Goal: Information Seeking & Learning: Learn about a topic

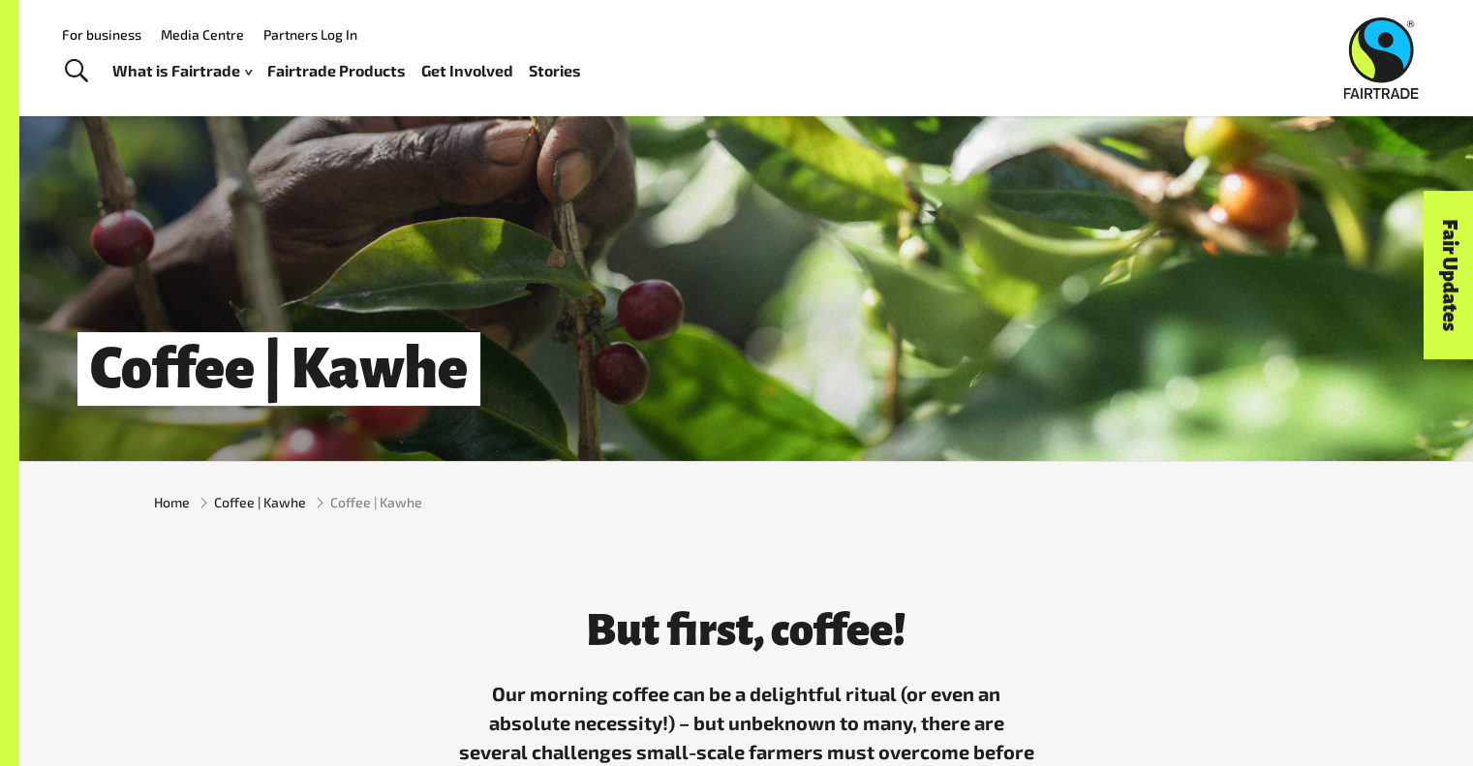
scroll to position [66, 0]
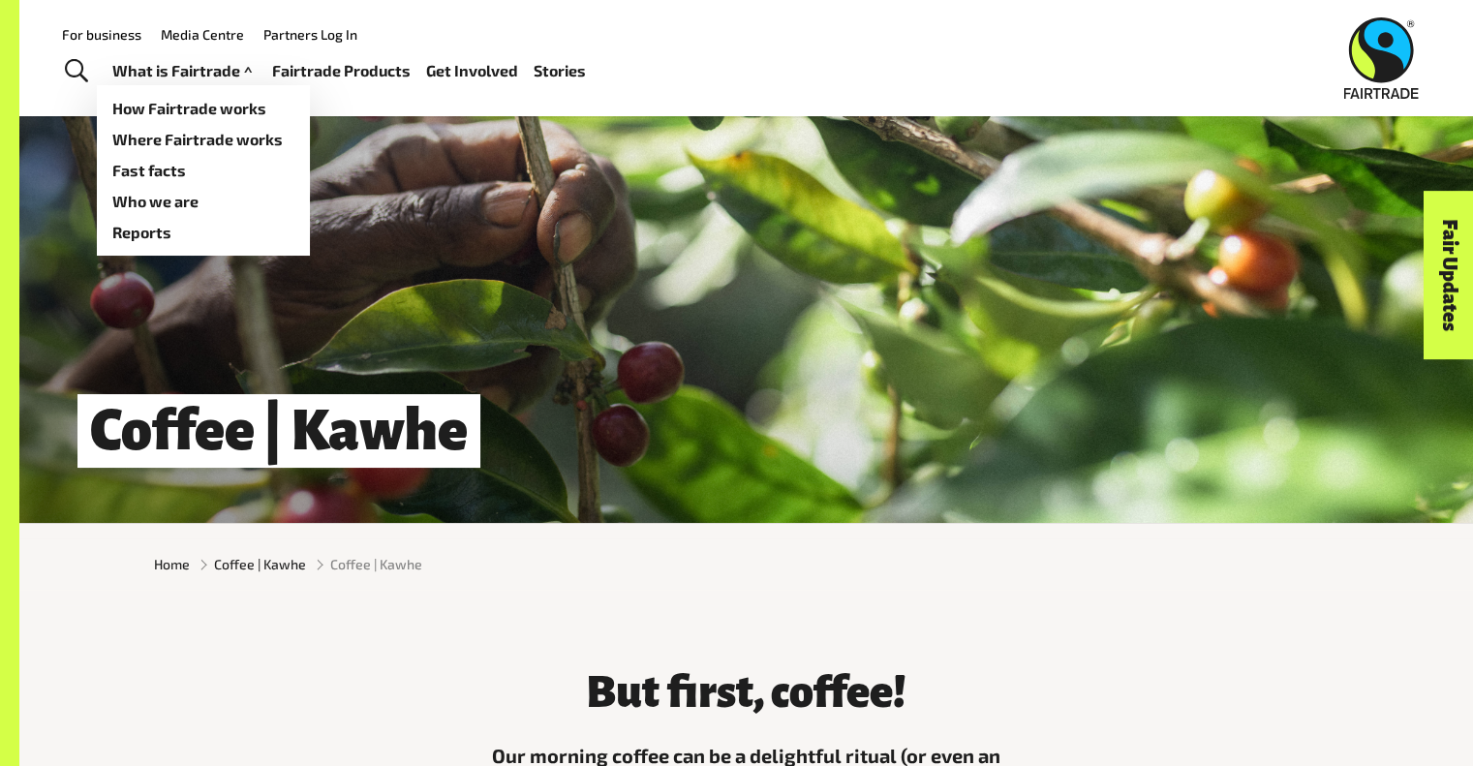
click at [177, 70] on link "What is Fairtrade" at bounding box center [184, 71] width 144 height 28
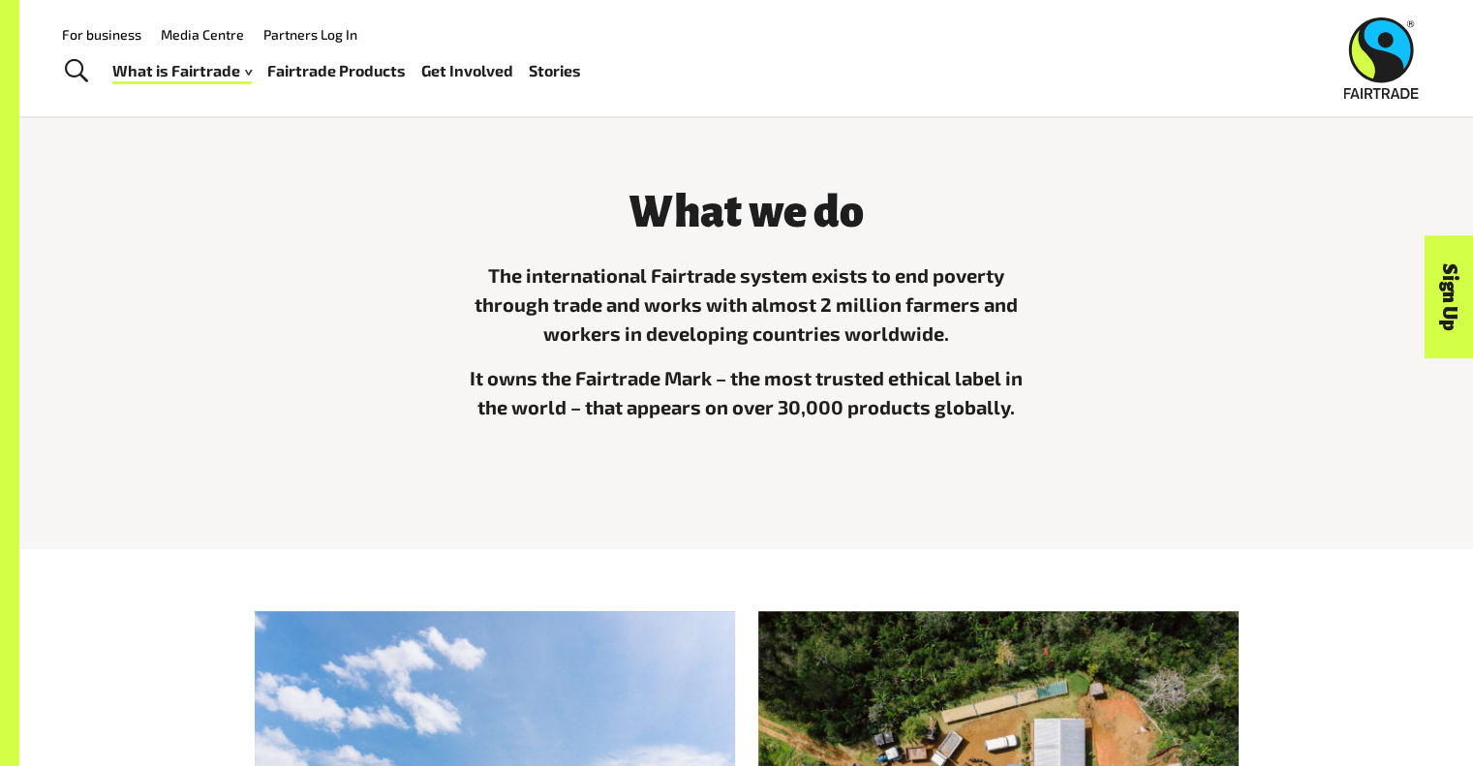
scroll to position [314, 0]
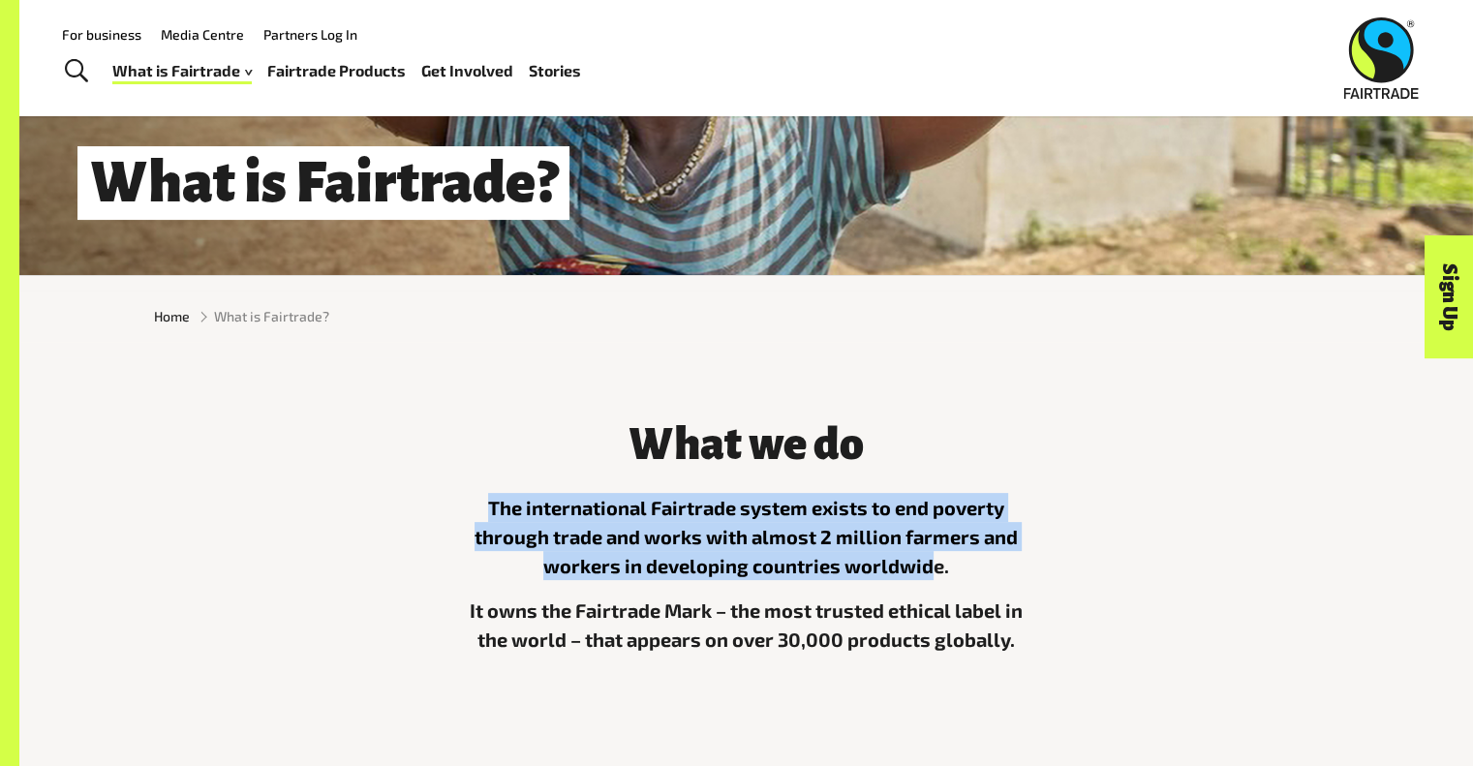
drag, startPoint x: 484, startPoint y: 524, endPoint x: 933, endPoint y: 566, distance: 451.2
click at [933, 566] on p "The international Fairtrade system exists to end poverty through trade and work…" at bounding box center [746, 536] width 581 height 87
copy p "The international Fairtrade system exists to end poverty through trade and work…"
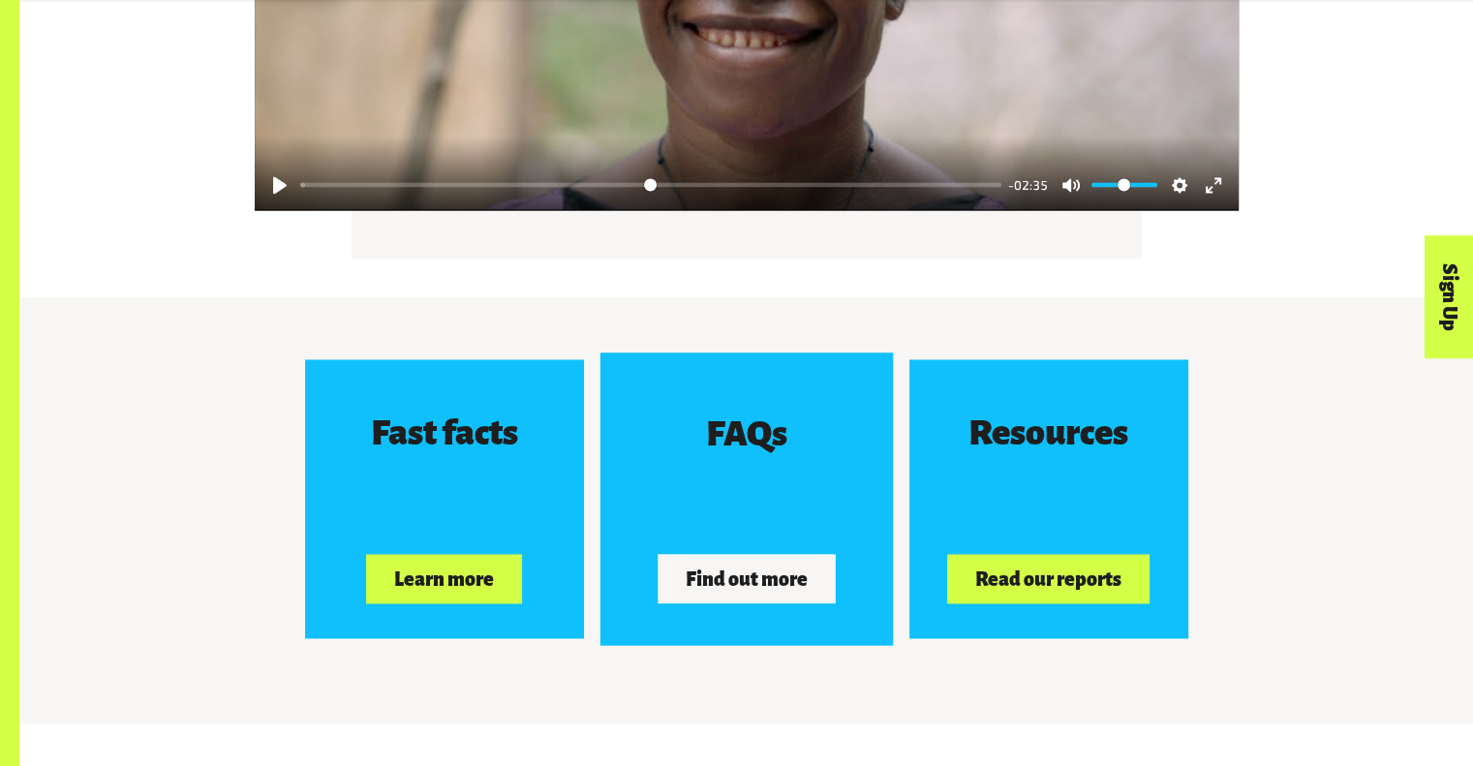
scroll to position [3121, 0]
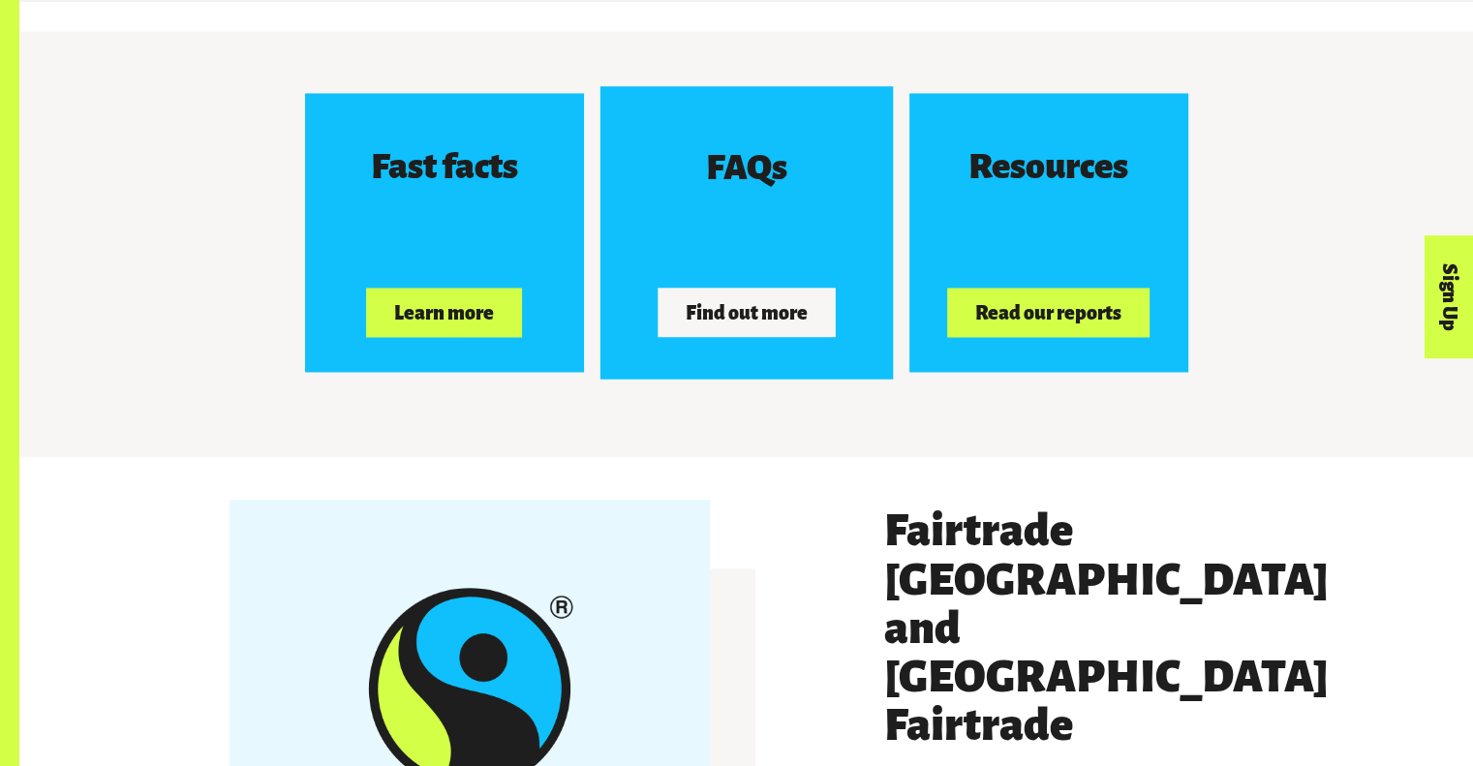
click at [716, 268] on div "FAQs Find out more" at bounding box center [746, 232] width 278 height 278
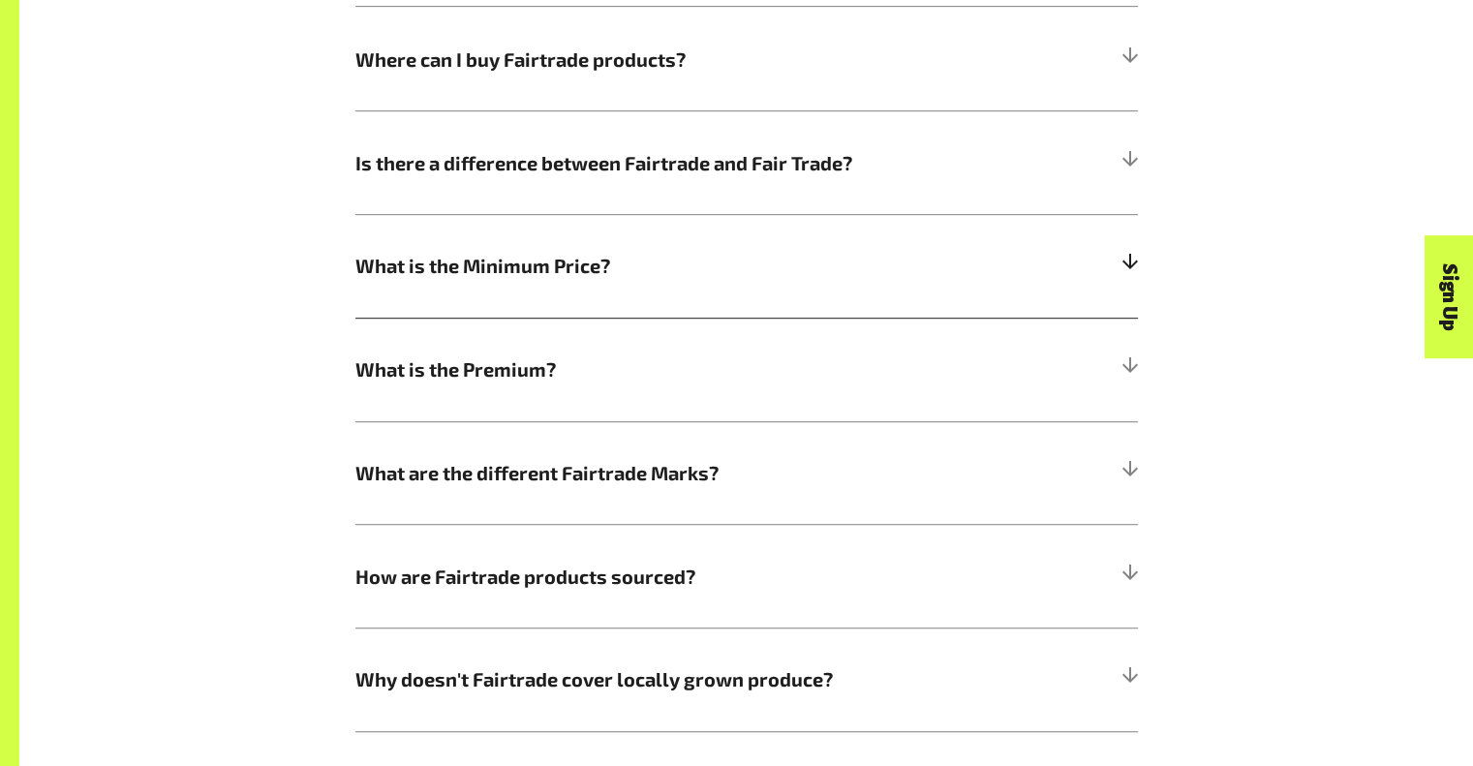
scroll to position [1065, 0]
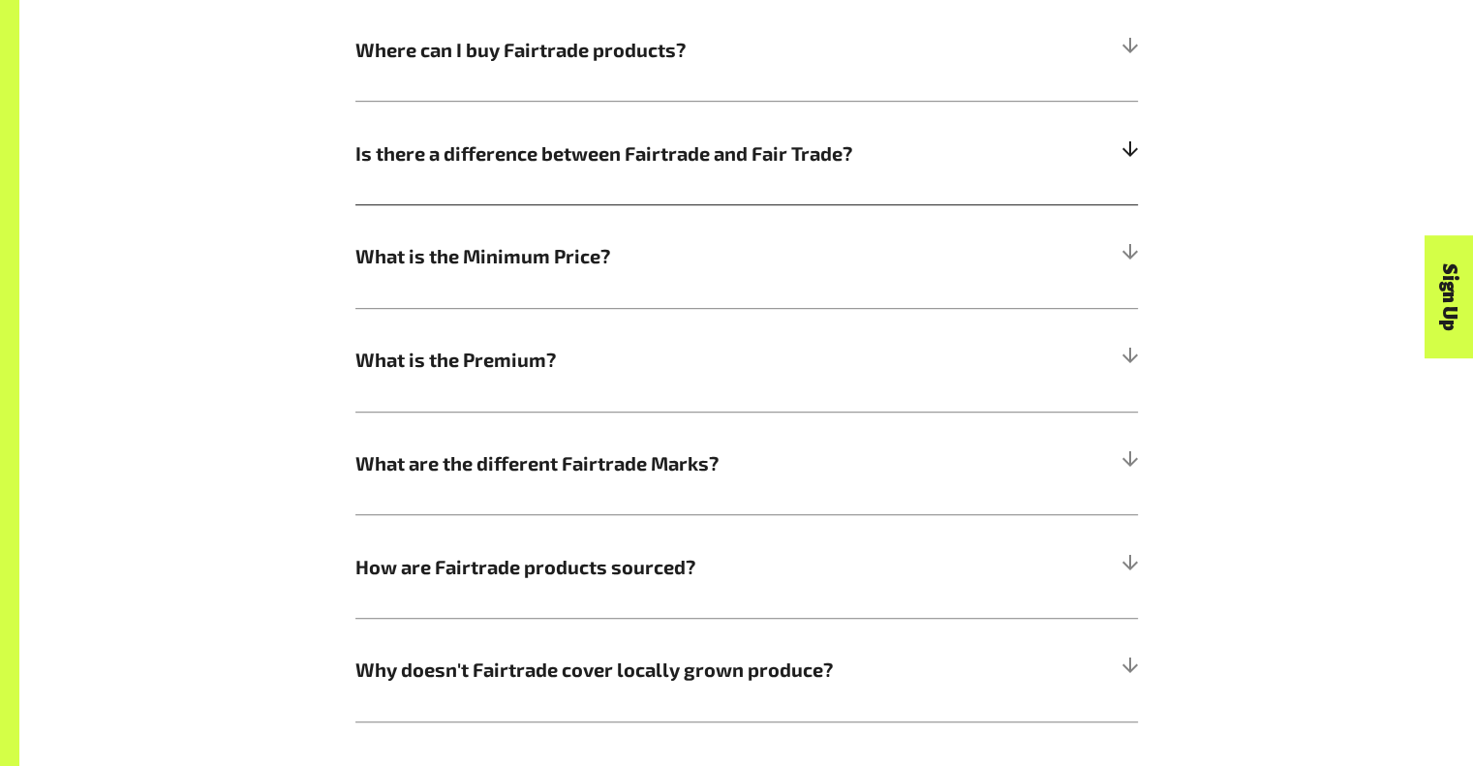
click at [706, 167] on span "Is there a difference between Fairtrade and Fair Trade?" at bounding box center [648, 152] width 587 height 29
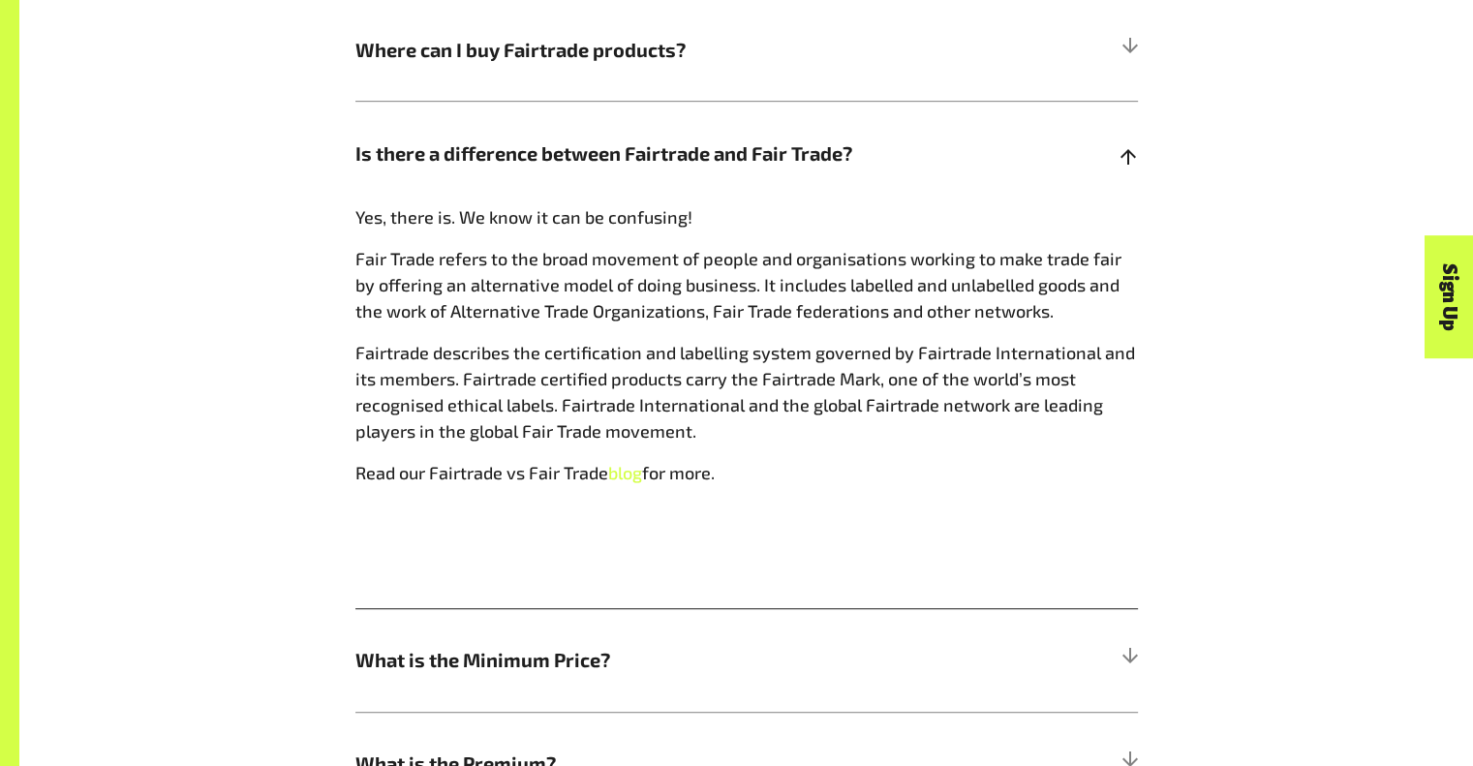
click at [676, 146] on span "Is there a difference between Fairtrade and Fair Trade?" at bounding box center [648, 152] width 587 height 29
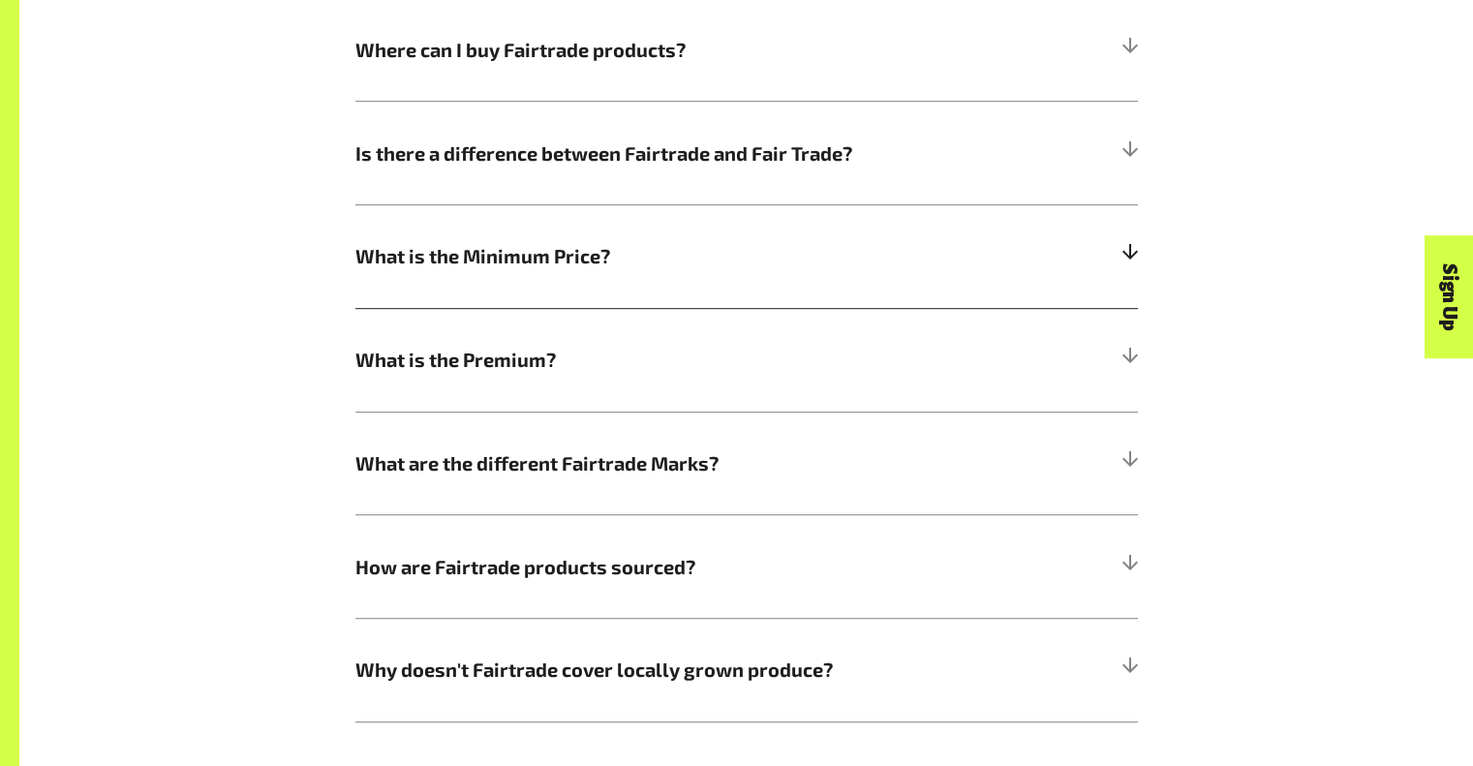
click at [676, 251] on span "What is the Minimum Price?" at bounding box center [648, 255] width 587 height 29
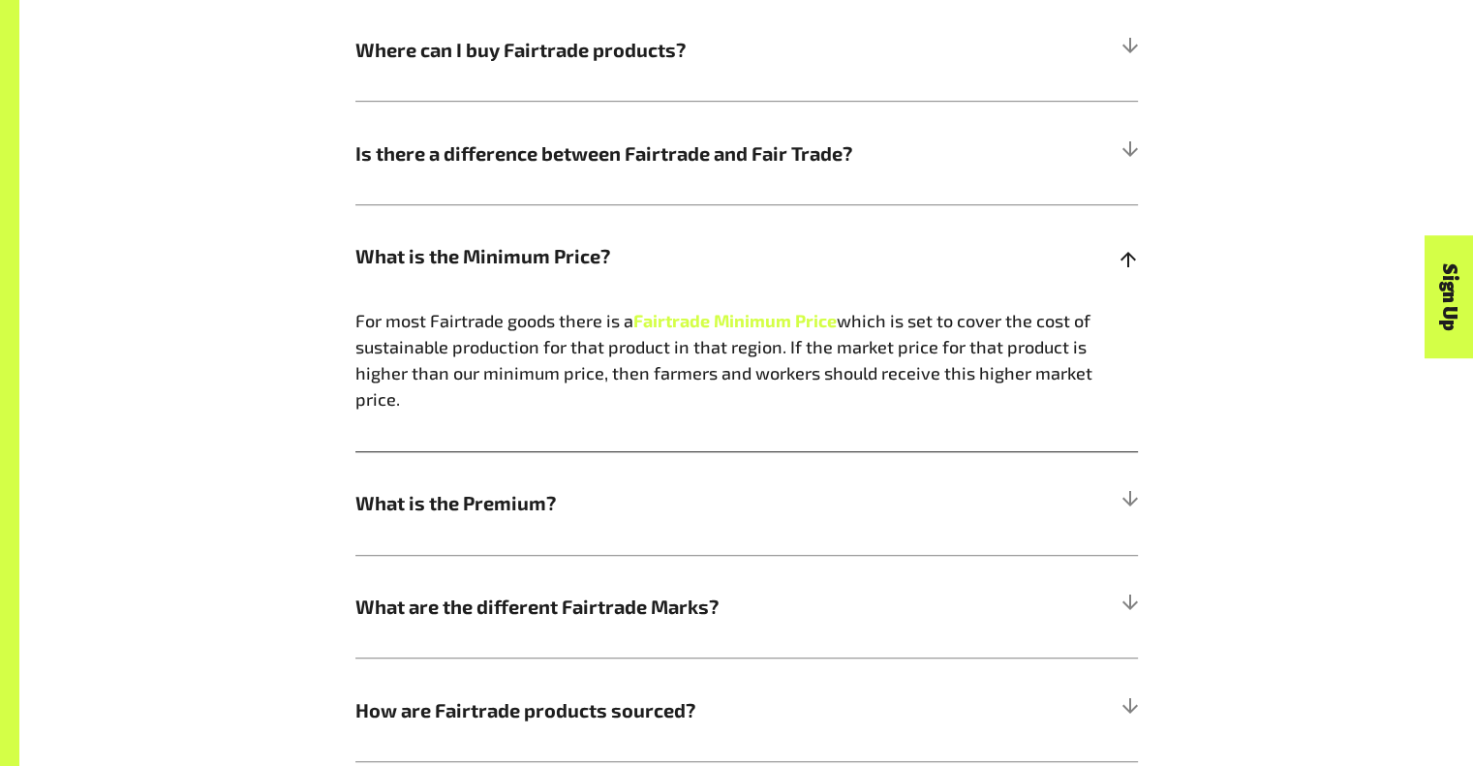
click at [676, 251] on span "What is the Minimum Price?" at bounding box center [648, 255] width 587 height 29
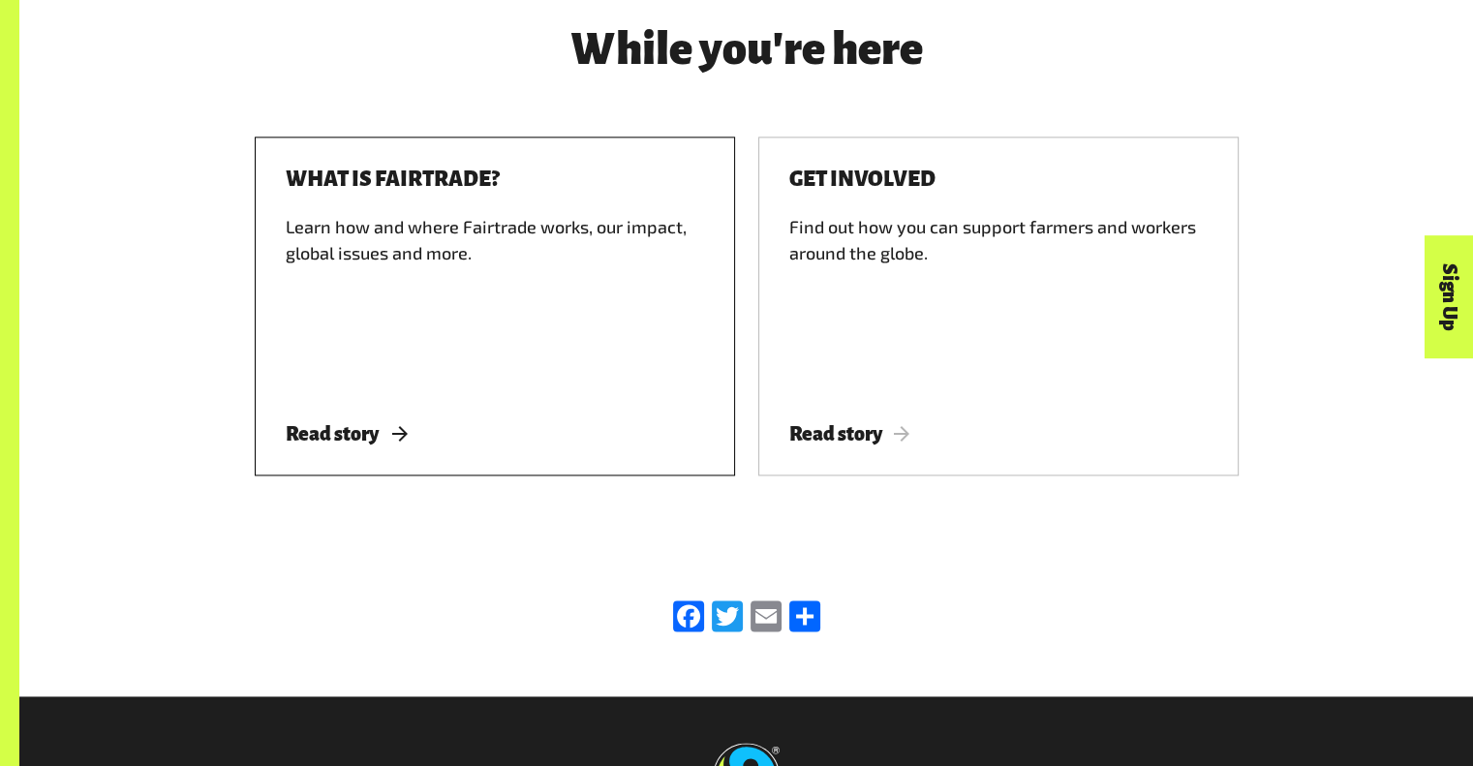
scroll to position [2614, 0]
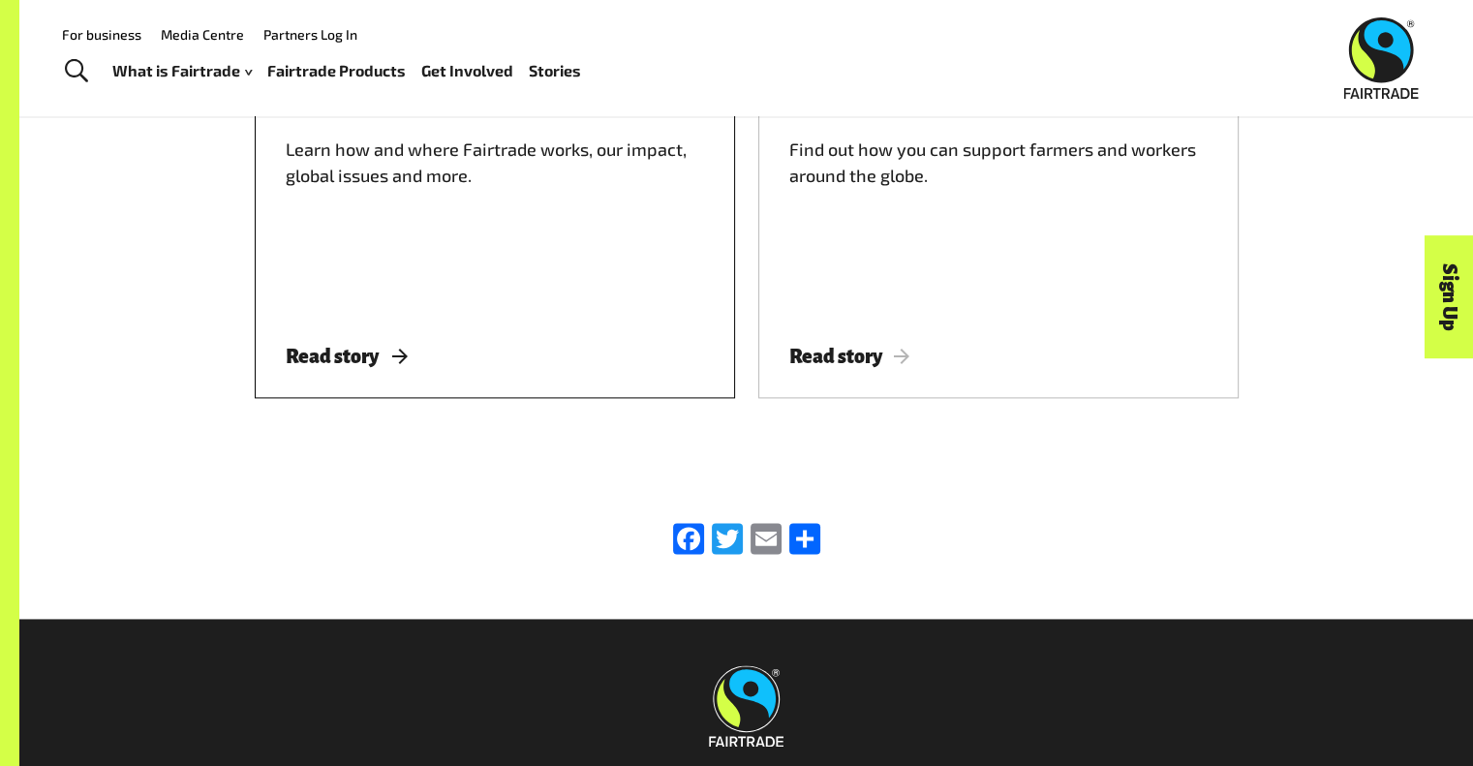
click at [480, 243] on div "Learn how and where Fairtrade works, our impact, global issues and more." at bounding box center [495, 224] width 418 height 174
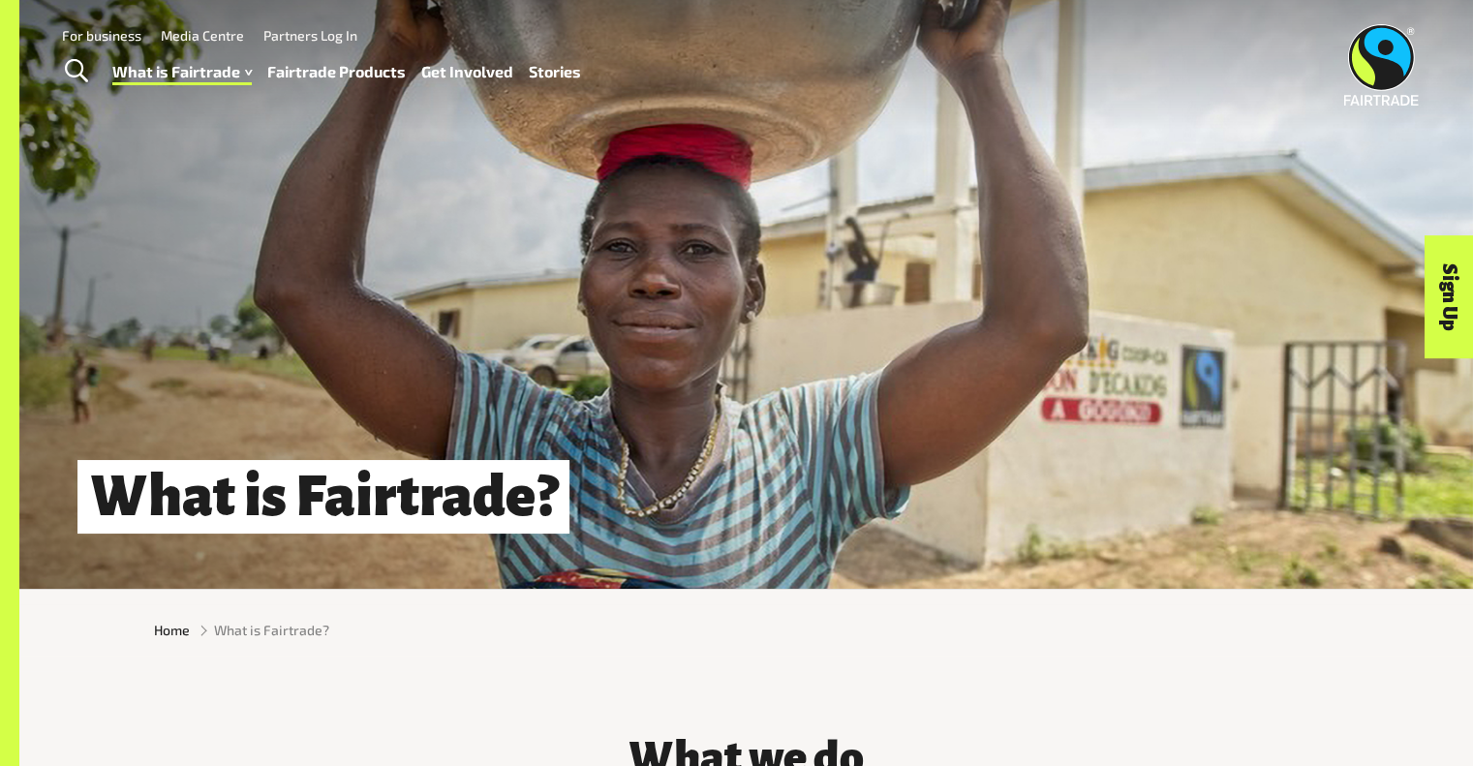
click at [349, 76] on link "Fairtrade Products" at bounding box center [336, 72] width 138 height 28
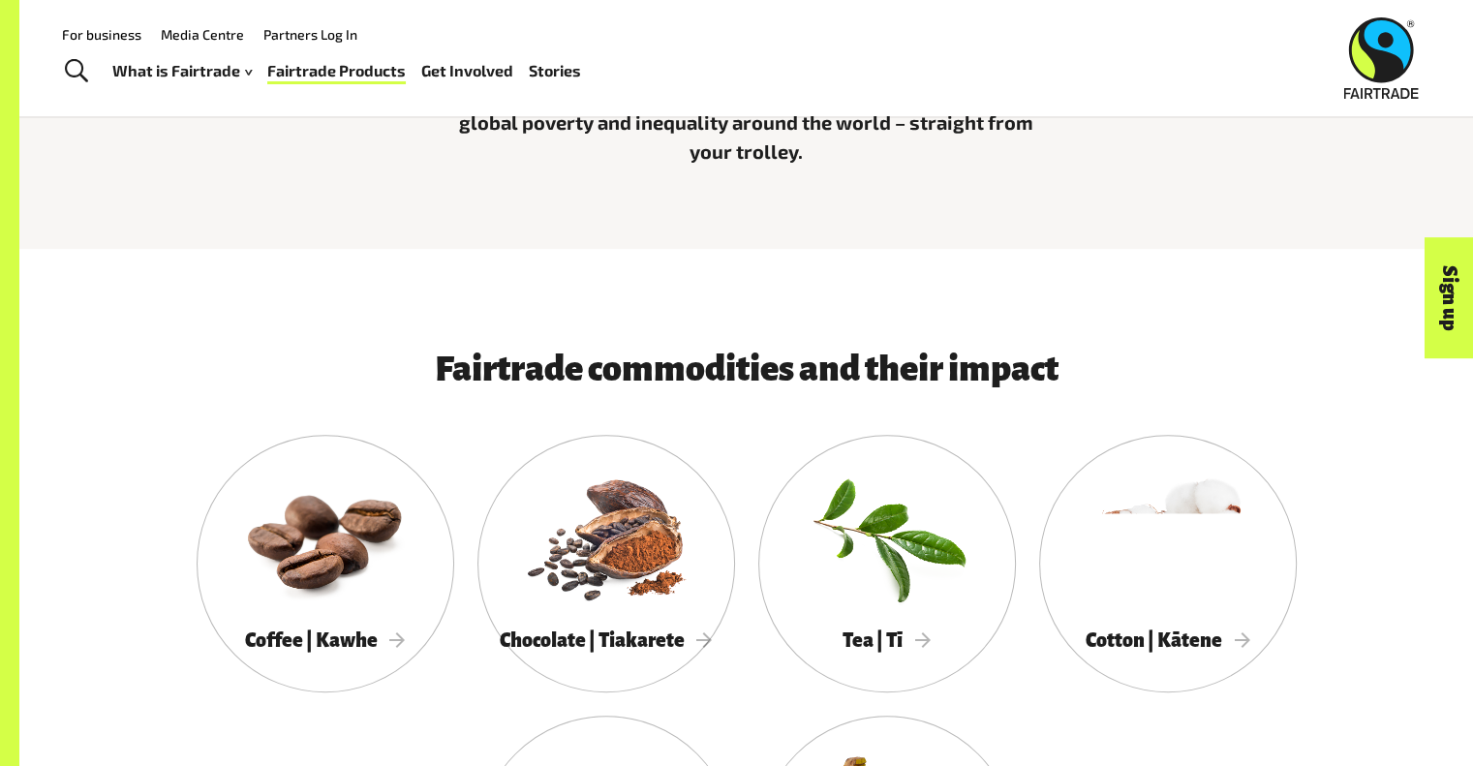
scroll to position [653, 0]
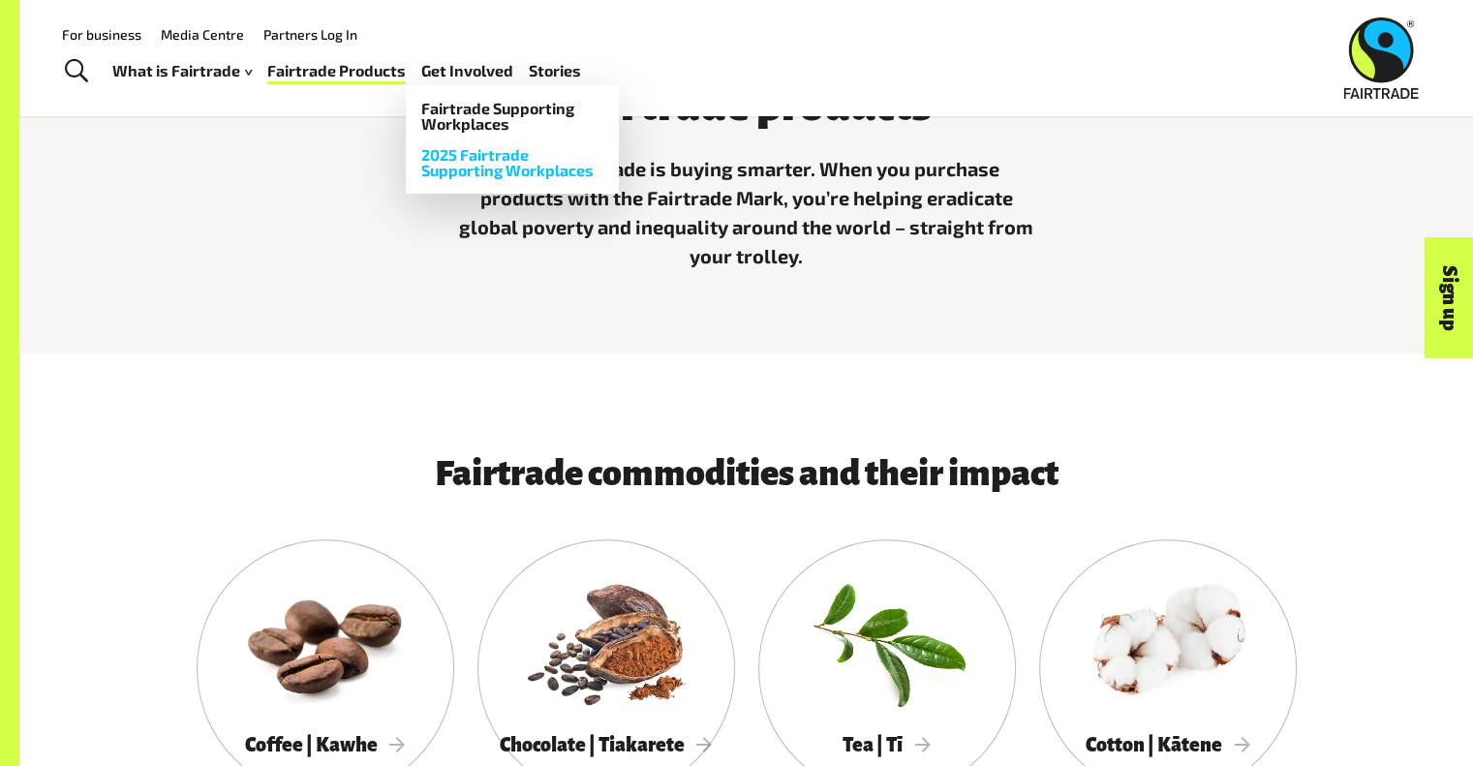
click at [466, 162] on link "2025 Fairtrade Supporting Workplaces" at bounding box center [512, 162] width 213 height 46
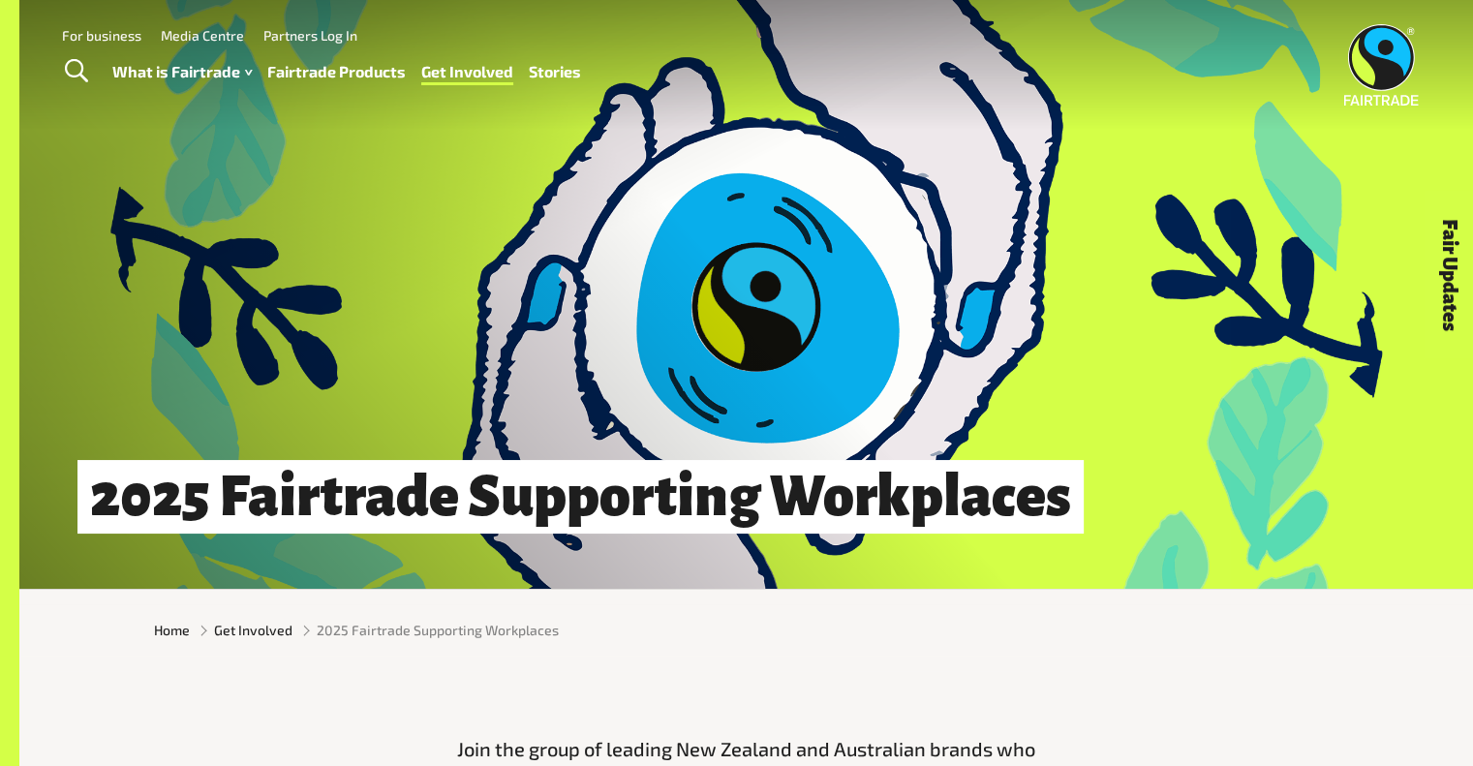
click at [551, 76] on link "Stories" at bounding box center [555, 72] width 52 height 28
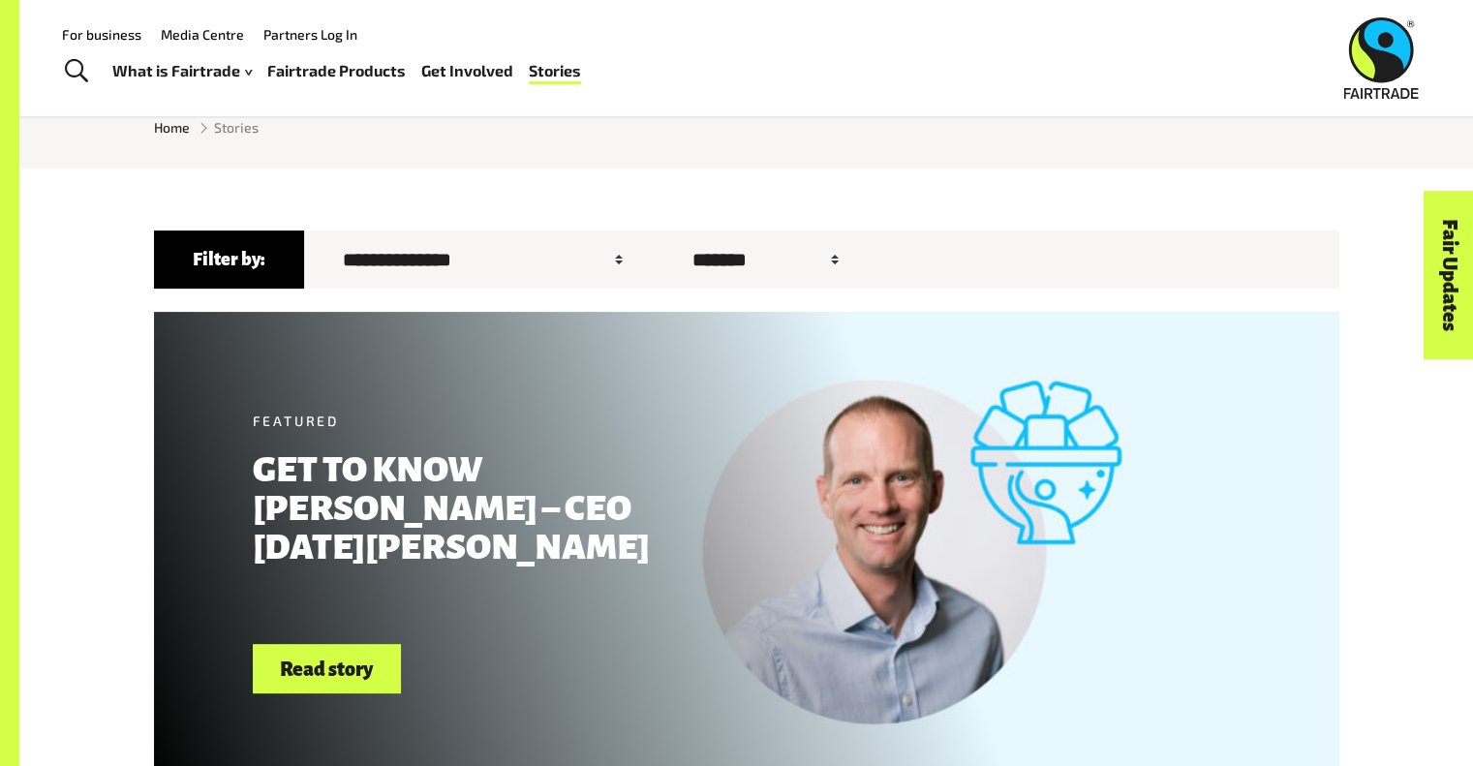
scroll to position [193, 0]
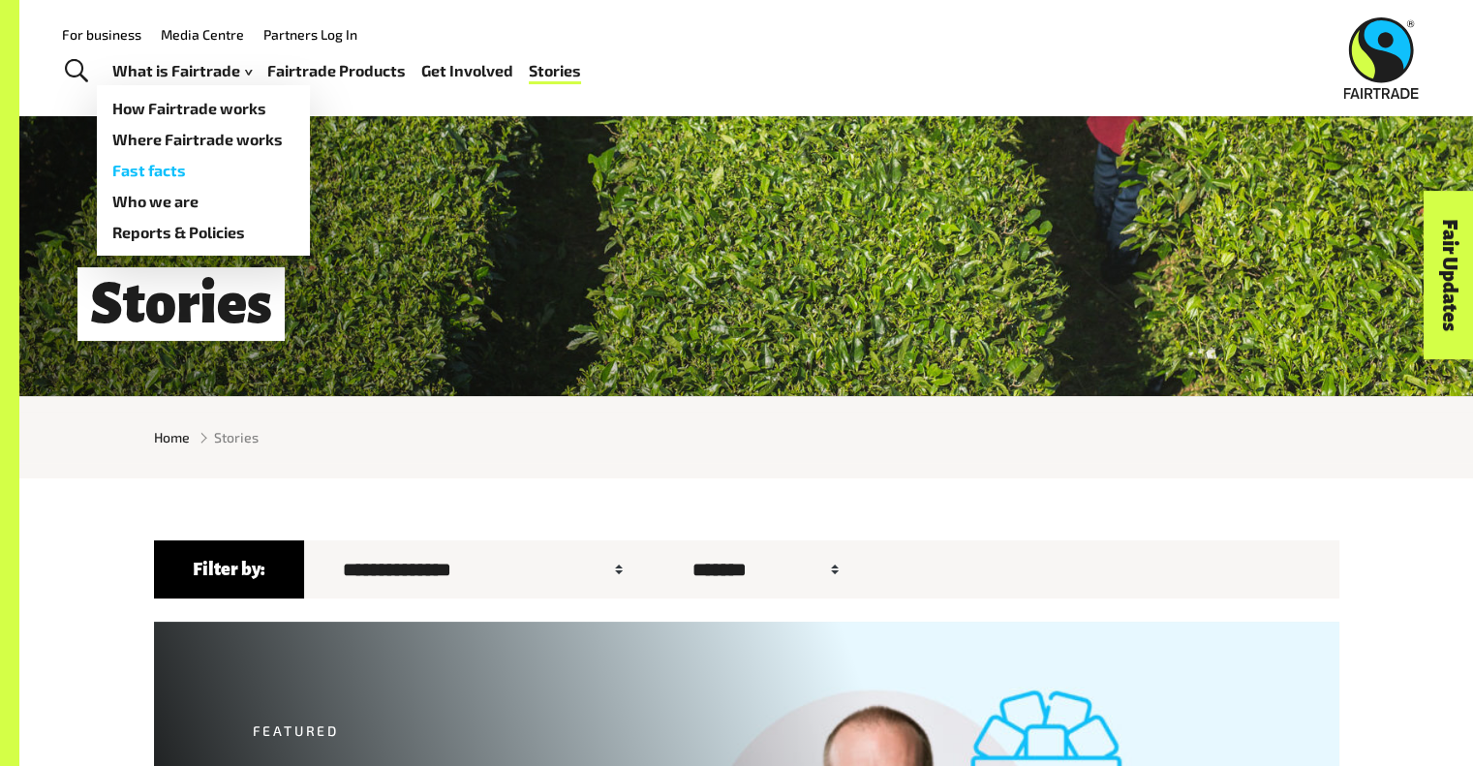
click at [177, 164] on link "Fast facts" at bounding box center [203, 170] width 213 height 31
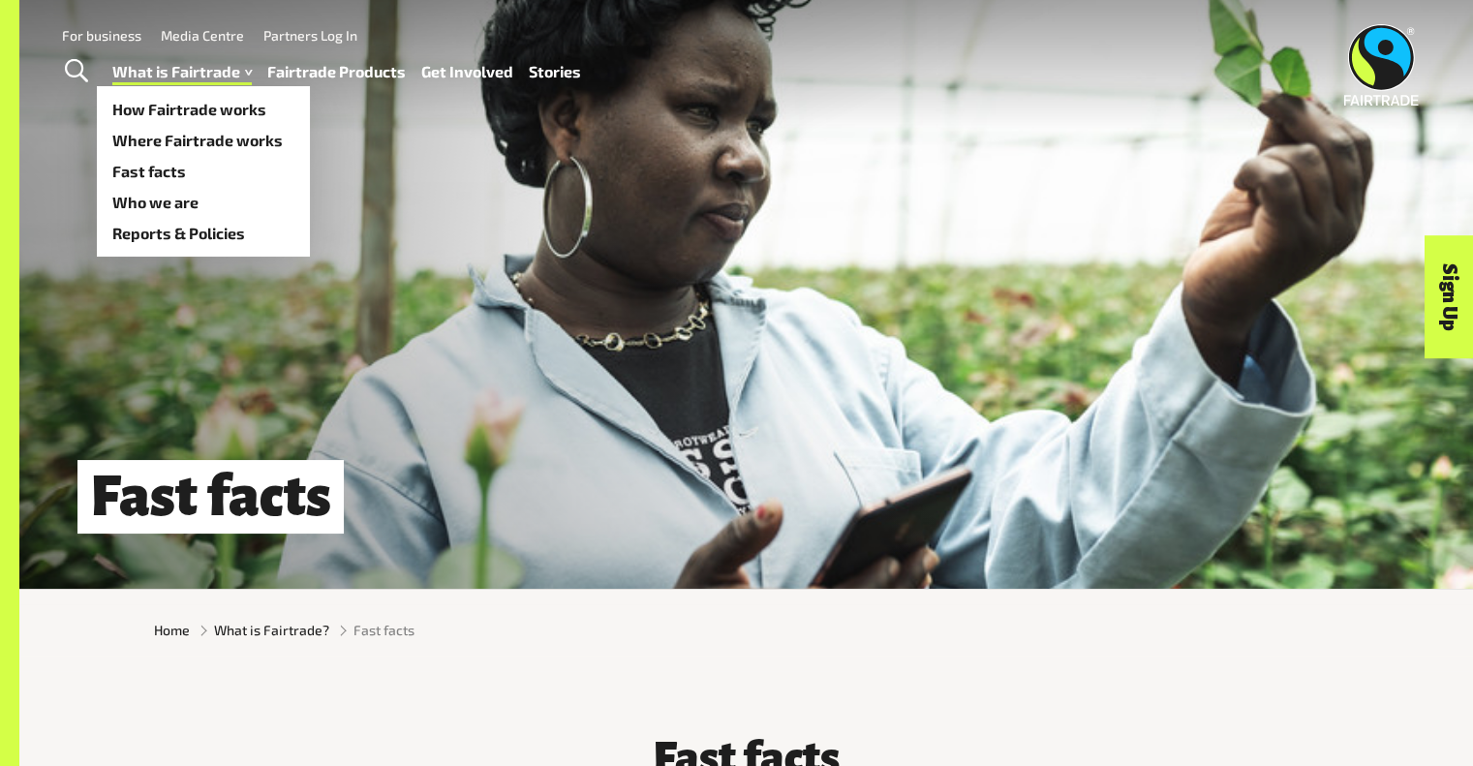
click at [172, 92] on ul "How Fairtrade works Where Fairtrade works Fast facts Who we are Reports & Polic…" at bounding box center [203, 171] width 213 height 170
click at [170, 76] on link "What is Fairtrade" at bounding box center [184, 72] width 144 height 28
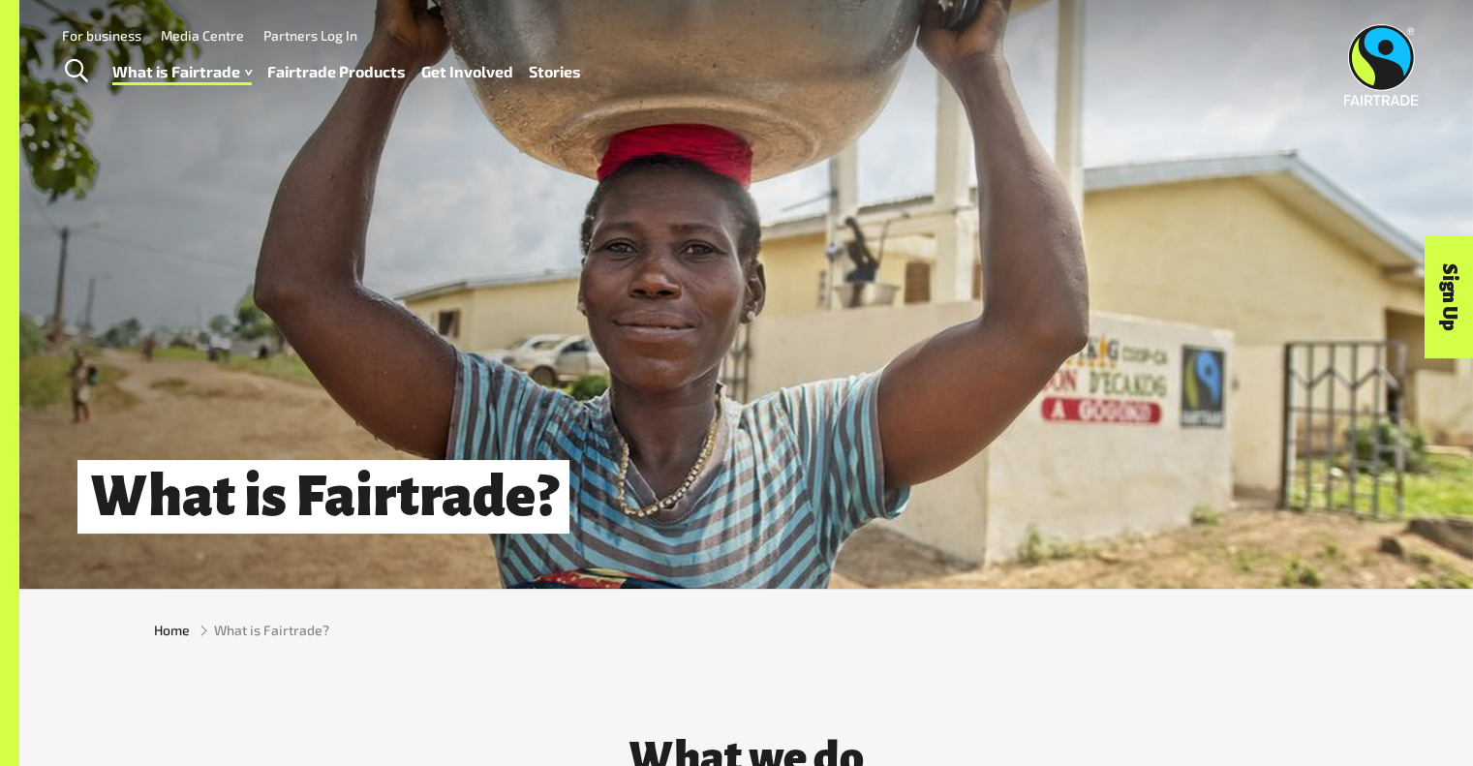
click at [1395, 52] on img at bounding box center [1381, 64] width 75 height 81
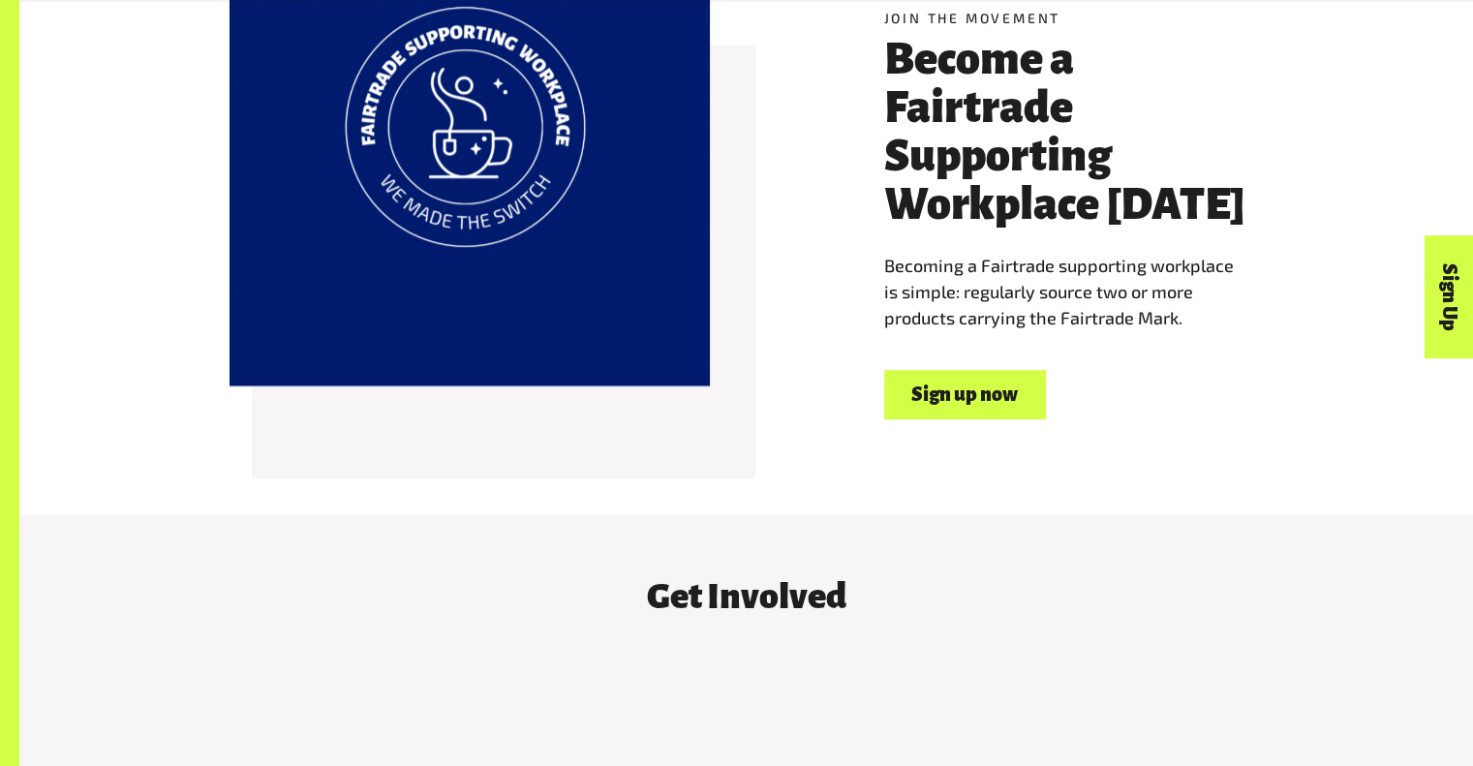
scroll to position [1743, 0]
